Goal: Task Accomplishment & Management: Complete application form

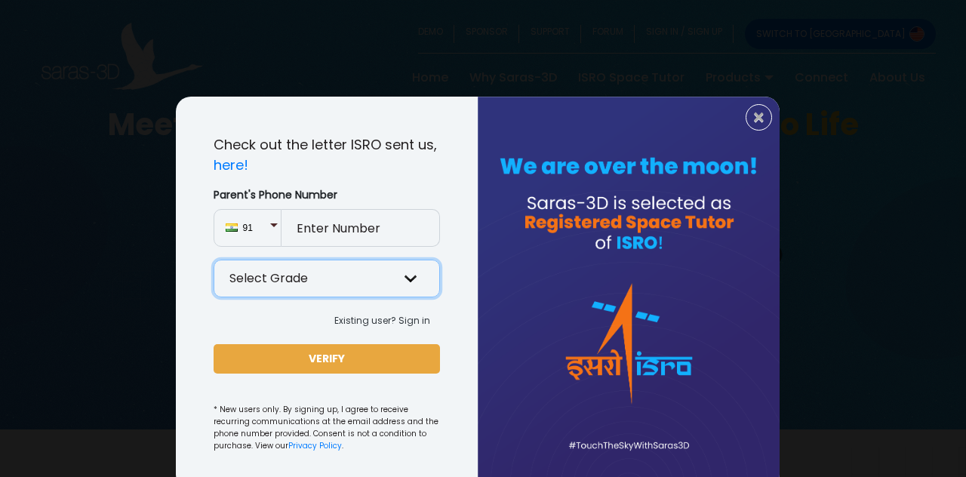
click at [308, 283] on select "Select Grade Grade 9 th Grade 10 th Grade 11 th Grade 12 th" at bounding box center [327, 279] width 226 height 38
select select "12"
click at [214, 260] on select "Select Grade Grade 9 th Grade 10 th Grade 11 th Grade 12 th" at bounding box center [327, 279] width 226 height 38
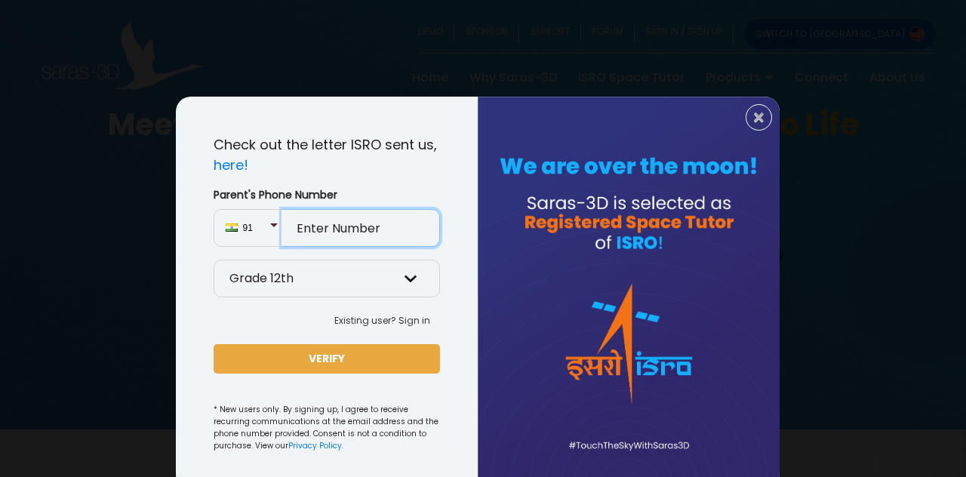
click at [398, 233] on input "Parent's Phone Number" at bounding box center [360, 228] width 158 height 38
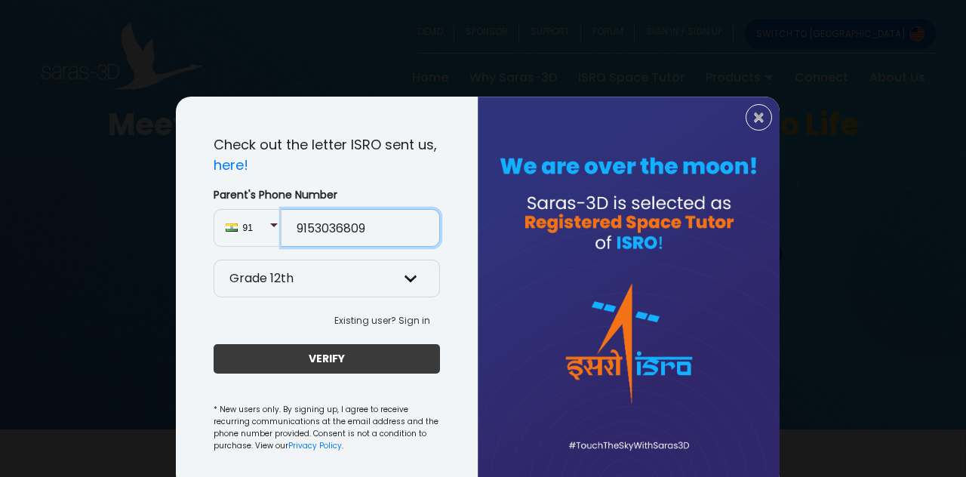
type input "9153036809"
click at [359, 359] on button "VERIFY" at bounding box center [327, 358] width 226 height 29
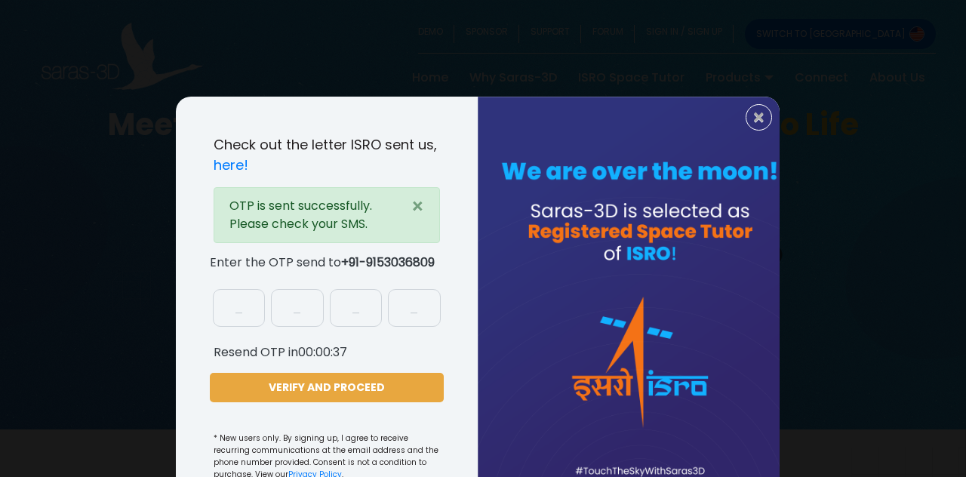
click at [825, 173] on div "× Check out the letter ISRO sent us, here! OTP is sent successfully. Please che…" at bounding box center [483, 238] width 966 height 477
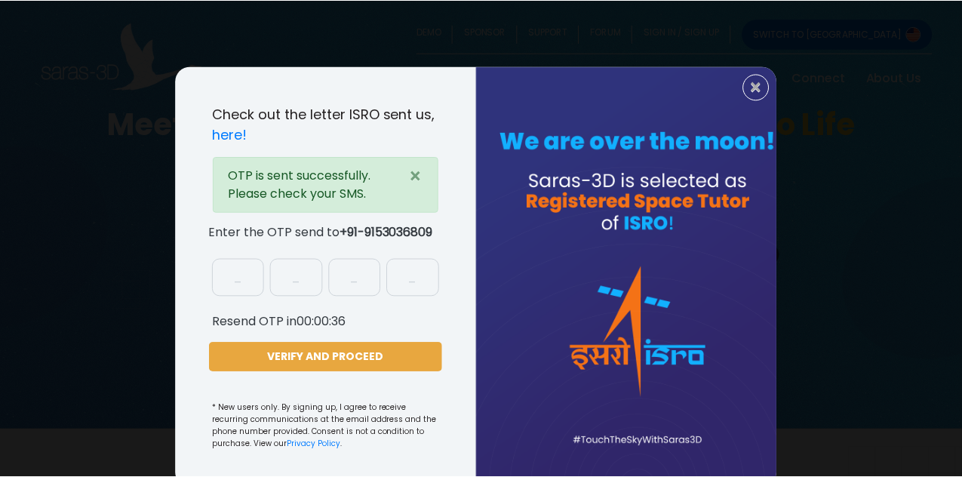
scroll to position [61, 0]
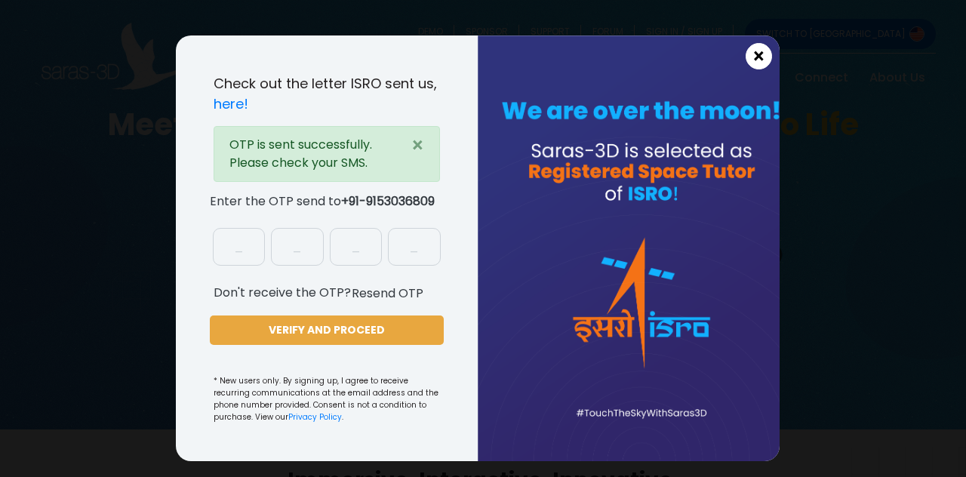
click at [752, 51] on span "×" at bounding box center [758, 57] width 13 height 20
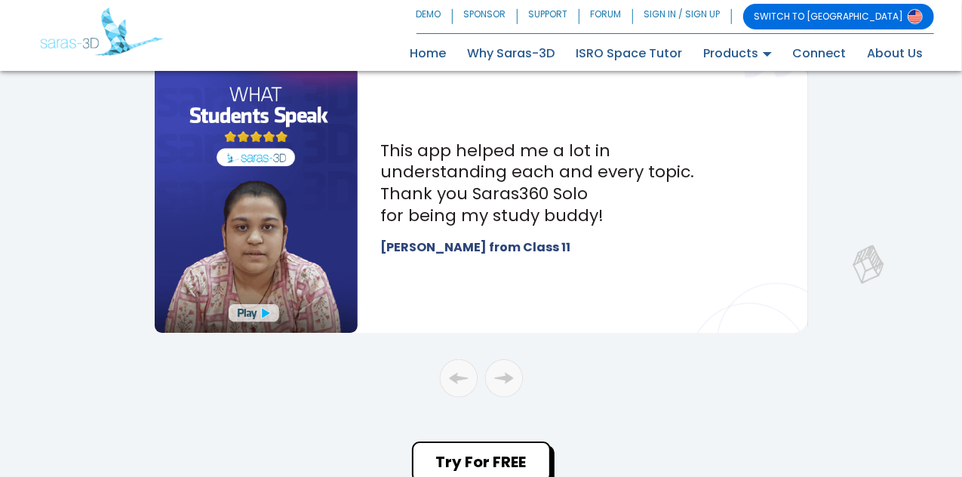
scroll to position [2150, 0]
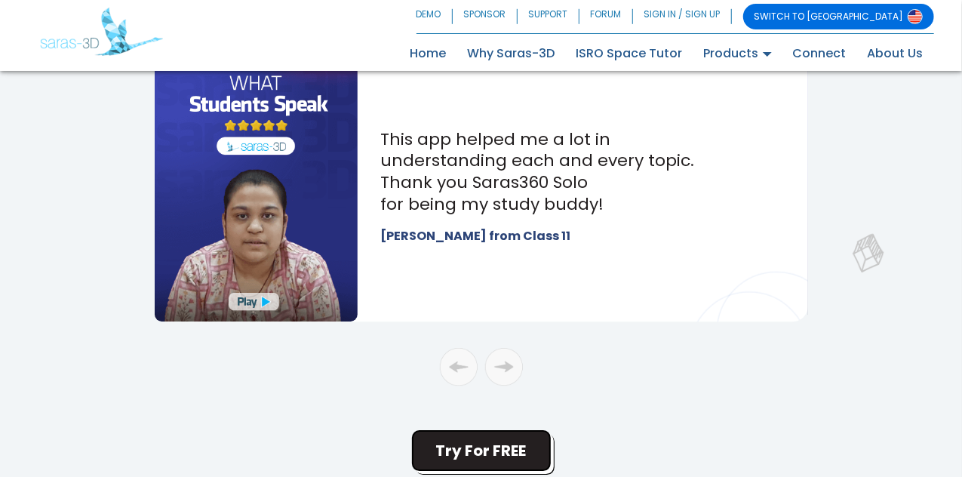
click at [509, 449] on button "Try For FREE" at bounding box center [481, 450] width 139 height 41
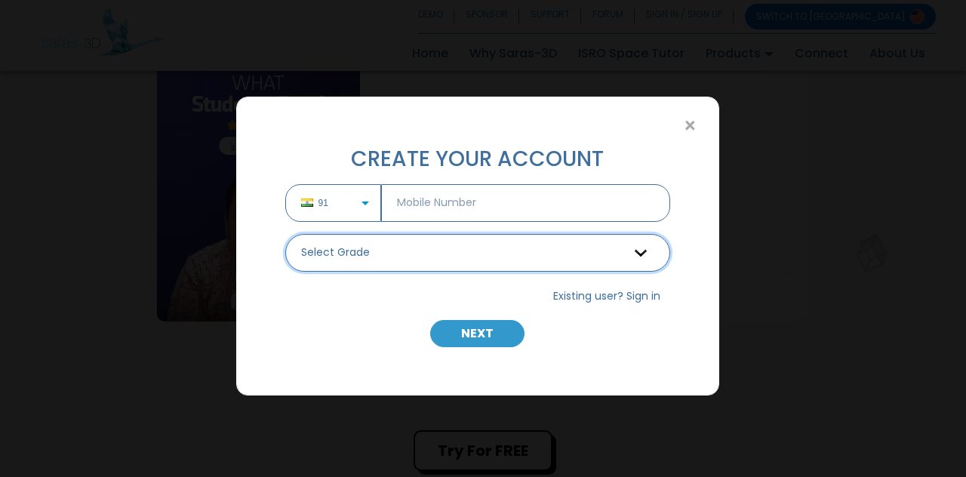
click at [497, 244] on select "Select Grade Grade 9 th Grade 10 th Grade 11 th Grade 12 th" at bounding box center [477, 253] width 385 height 38
select select "12"
click at [285, 234] on select "Select Grade Grade 9 th Grade 10 th Grade 11 th Grade 12 th" at bounding box center [477, 253] width 385 height 38
click at [684, 118] on span "×" at bounding box center [690, 126] width 13 height 20
